Goal: Communication & Community: Ask a question

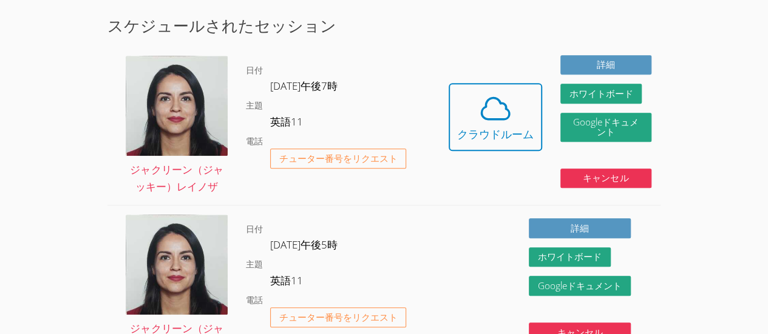
click at [396, 96] on dl "日付 9月17日（水）午後7時 主題 英語11 電話 チューター番号をリクエスト" at bounding box center [343, 126] width 194 height 126
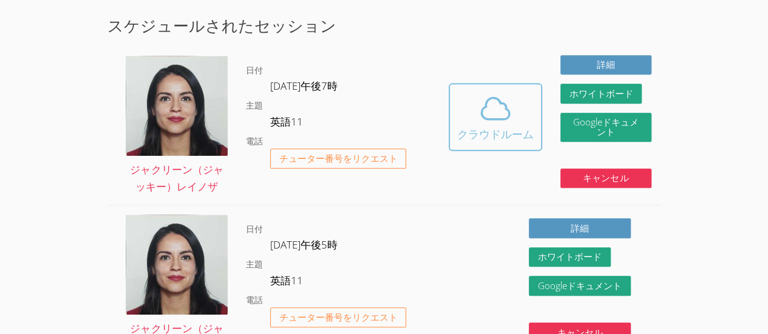
click at [492, 100] on icon at bounding box center [495, 109] width 34 height 34
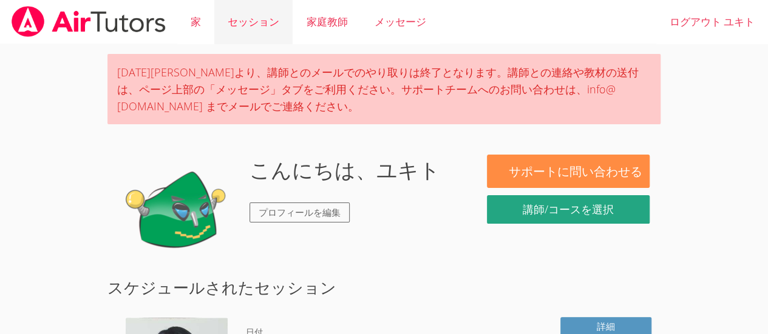
click at [285, 24] on link "セッション" at bounding box center [253, 22] width 78 height 44
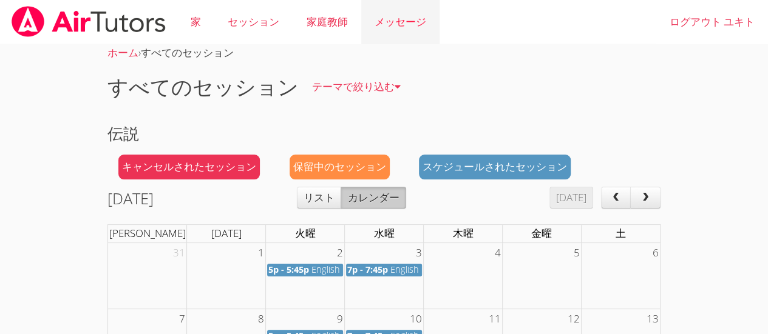
click at [374, 23] on link "メッセージ" at bounding box center [400, 22] width 78 height 44
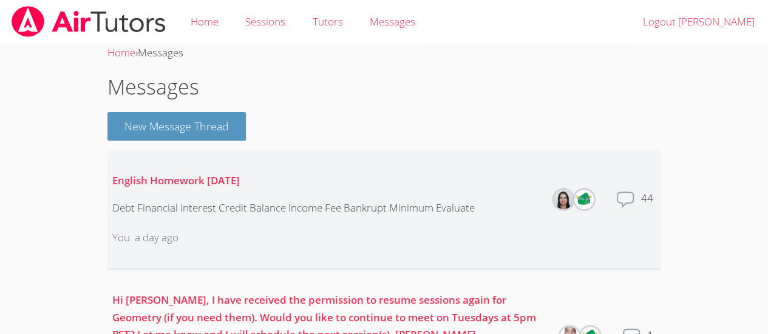
click at [642, 209] on dd "44" at bounding box center [648, 209] width 15 height 39
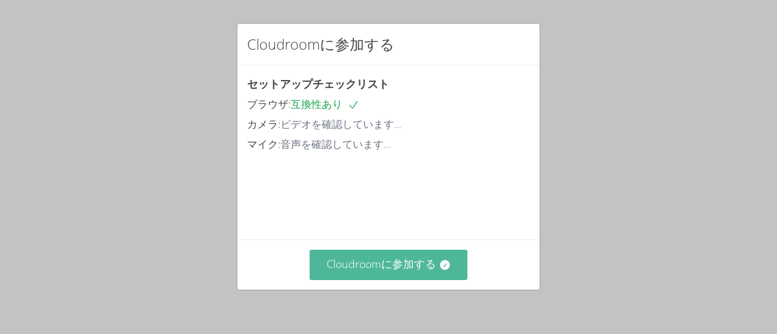
click at [370, 266] on font "Cloudroomに参加する" at bounding box center [380, 264] width 109 height 15
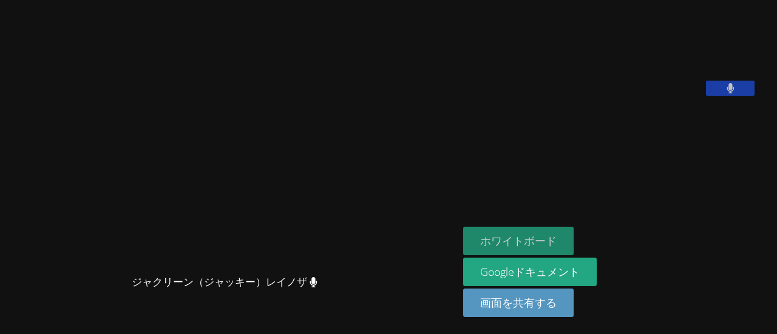
click at [533, 242] on font "ホワイトボード" at bounding box center [518, 241] width 76 height 15
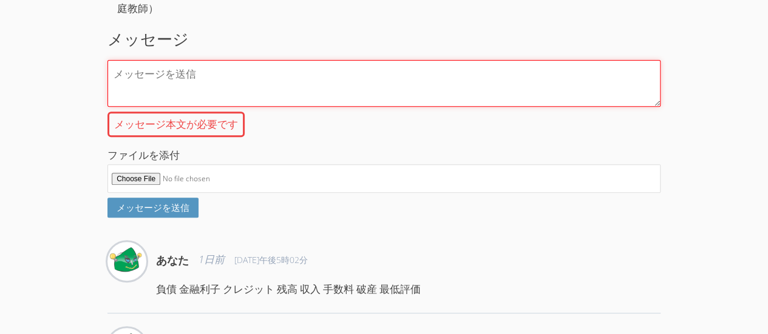
scroll to position [188, 0]
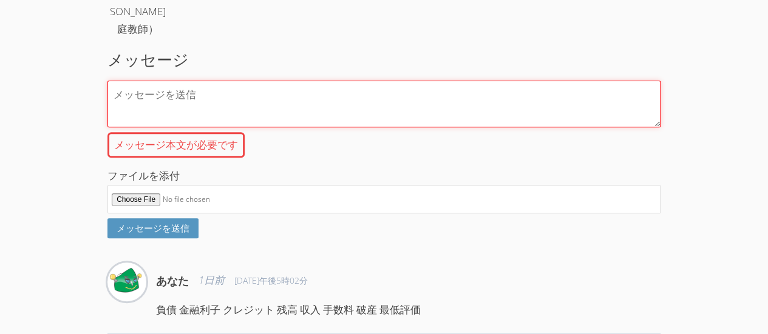
type input "C:\fakepath\Composition Still Lifes（2025年9月17日（19_01））.jpg"
click at [229, 127] on textarea "メッセージ本文が必要です" at bounding box center [383, 104] width 553 height 47
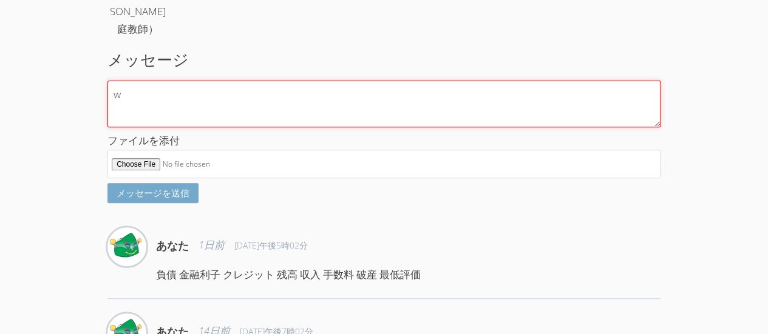
type textarea "w"
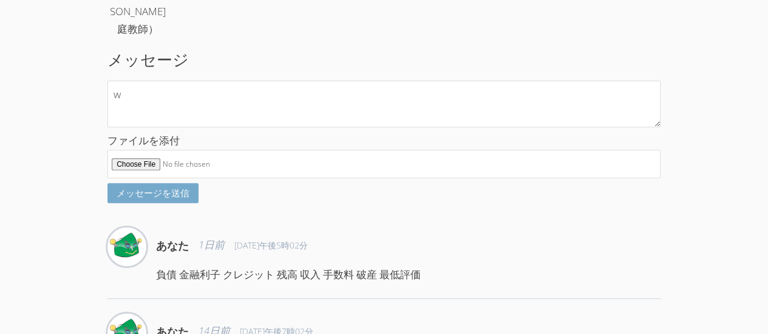
click at [181, 199] on font "メッセージを送信" at bounding box center [153, 193] width 73 height 12
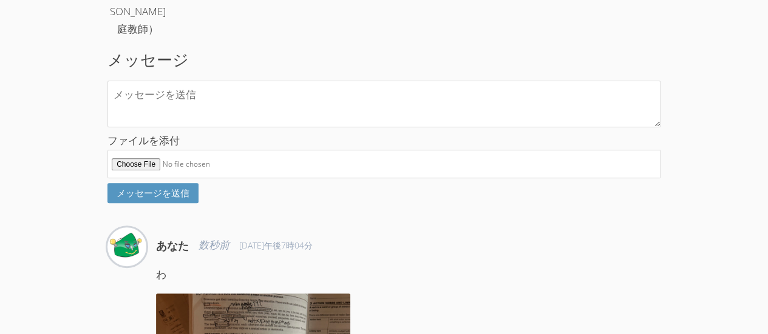
scroll to position [0, 0]
